Goal: Information Seeking & Learning: Learn about a topic

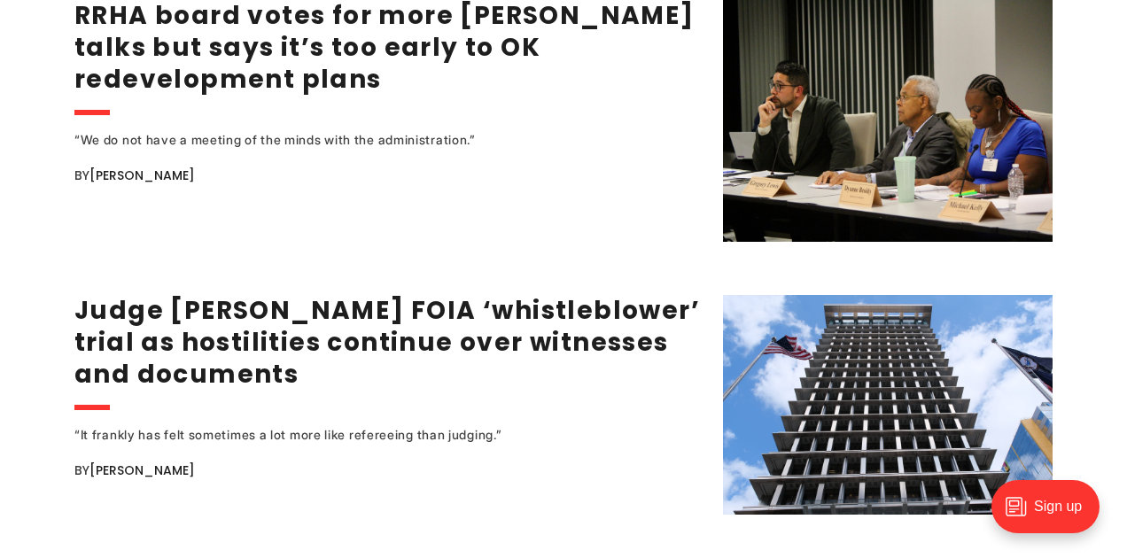
scroll to position [2610, 0]
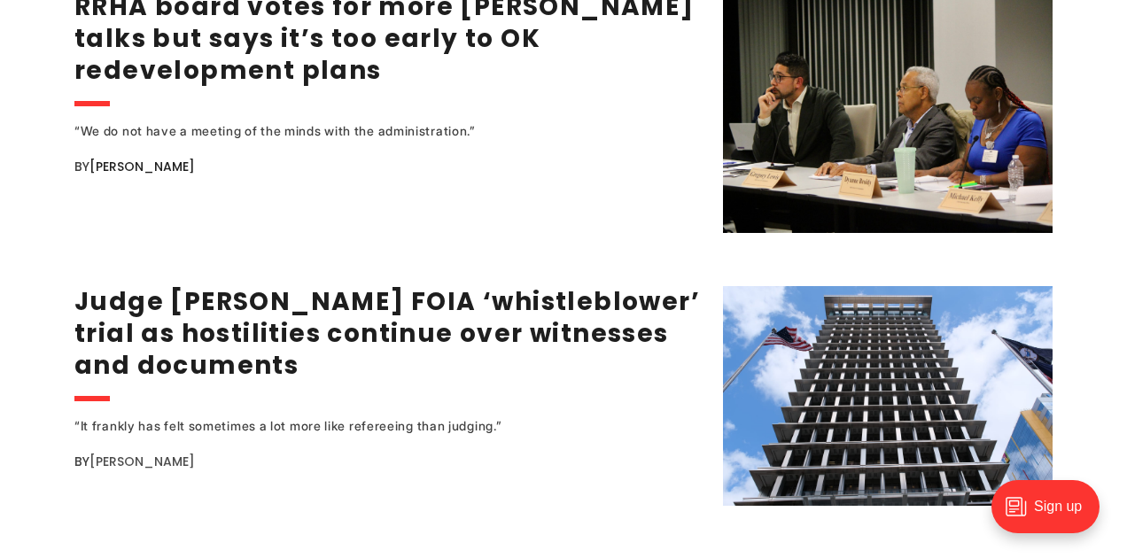
click at [128, 453] on link "[PERSON_NAME]" at bounding box center [141, 462] width 105 height 18
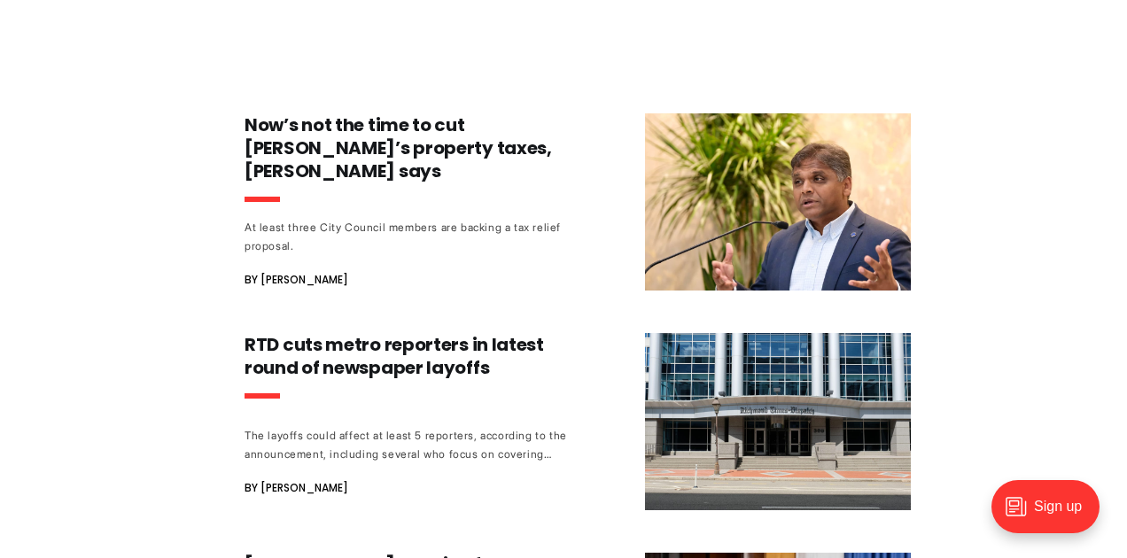
scroll to position [1032, 0]
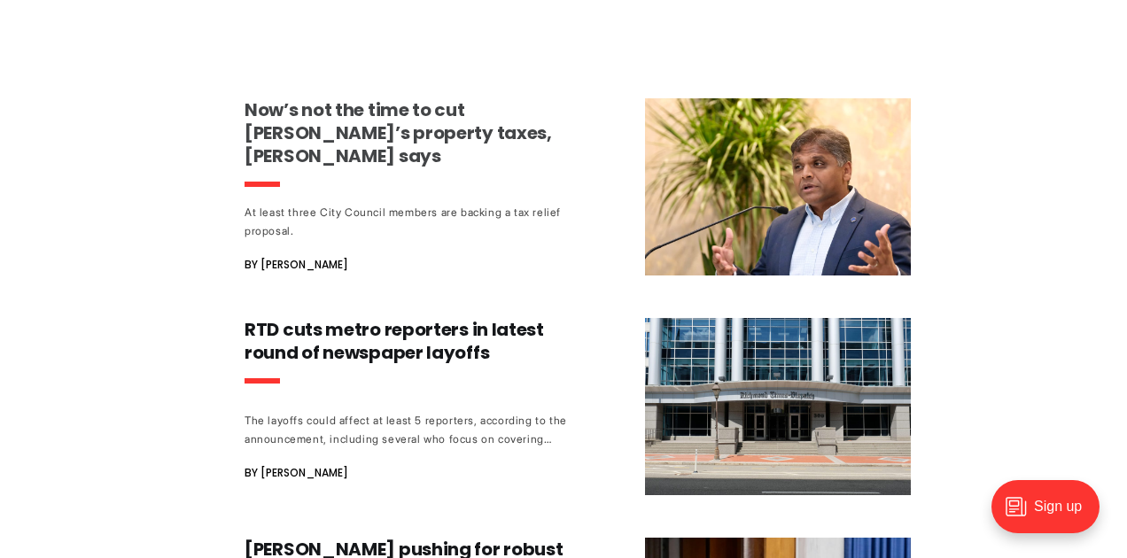
click at [361, 137] on h3 "Now’s not the time to cut [PERSON_NAME]’s property taxes, [PERSON_NAME] says" at bounding box center [409, 132] width 330 height 69
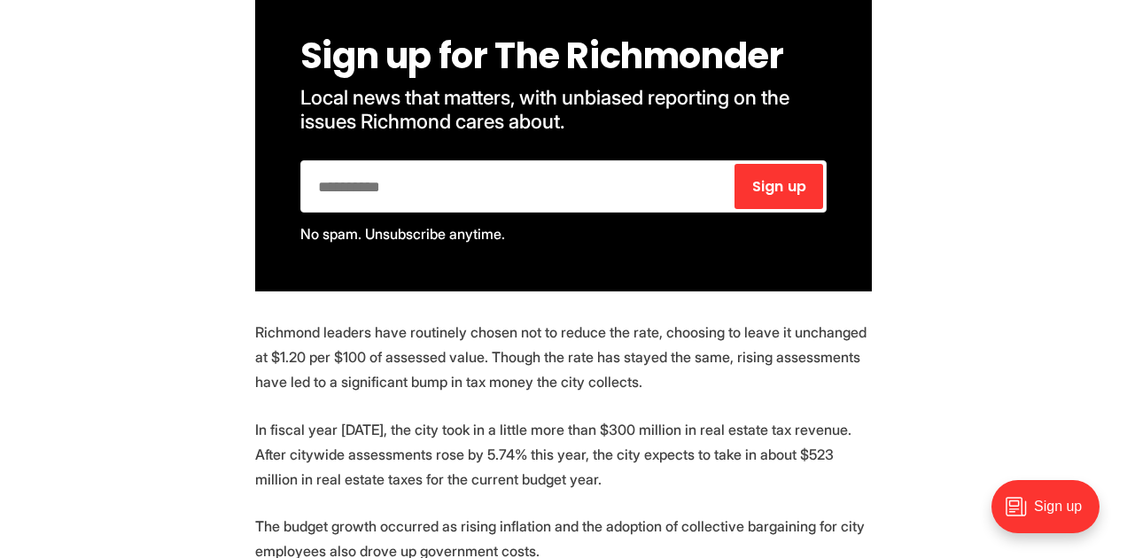
scroll to position [1482, 0]
